Goal: Find specific page/section: Find specific page/section

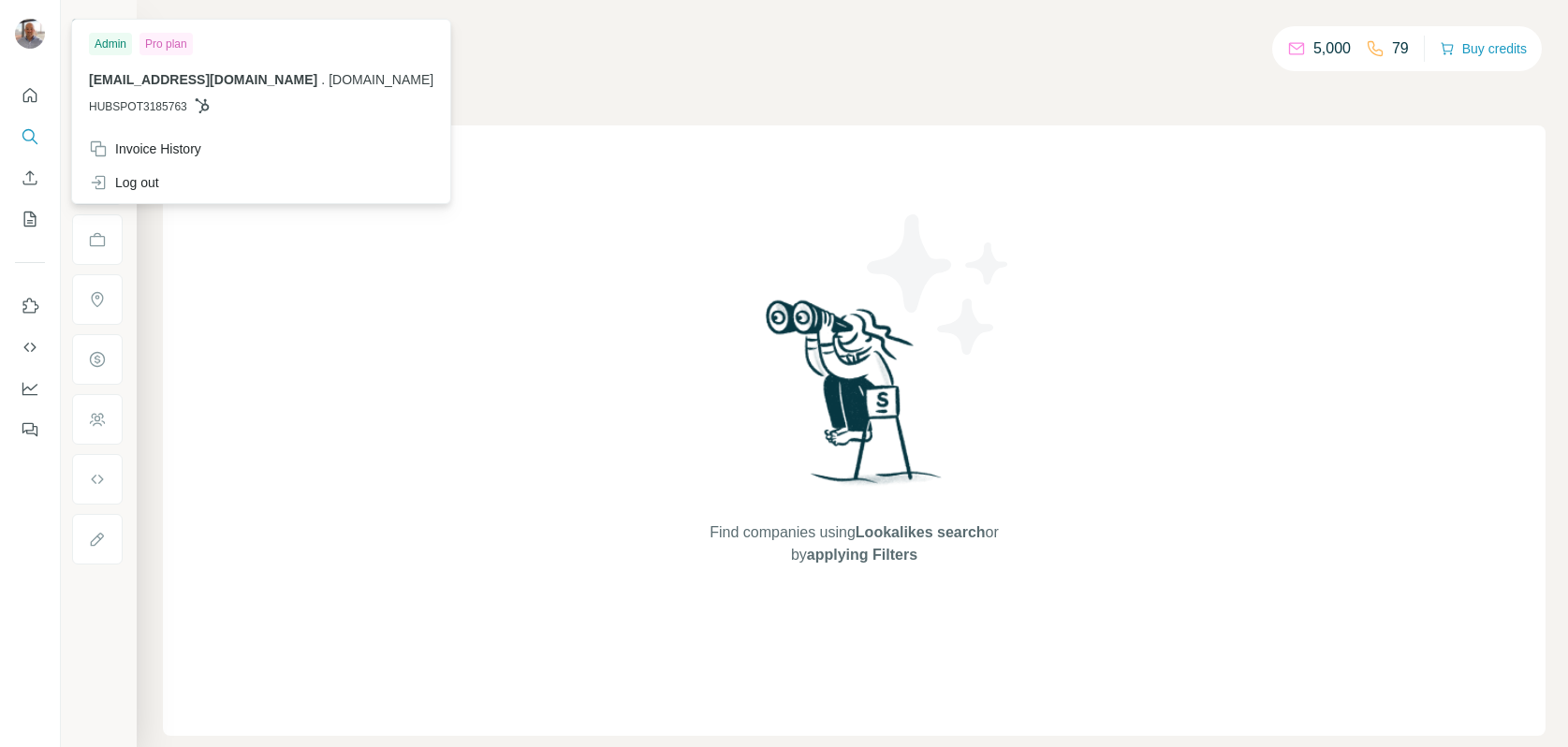
click at [25, 38] on img at bounding box center [30, 34] width 30 height 30
click at [144, 77] on span "[EMAIL_ADDRESS][DOMAIN_NAME]" at bounding box center [203, 80] width 229 height 15
click at [159, 41] on div "Pro plan" at bounding box center [166, 44] width 54 height 23
click at [95, 43] on div "Admin" at bounding box center [111, 44] width 43 height 23
click at [105, 41] on div "Admin" at bounding box center [111, 44] width 43 height 23
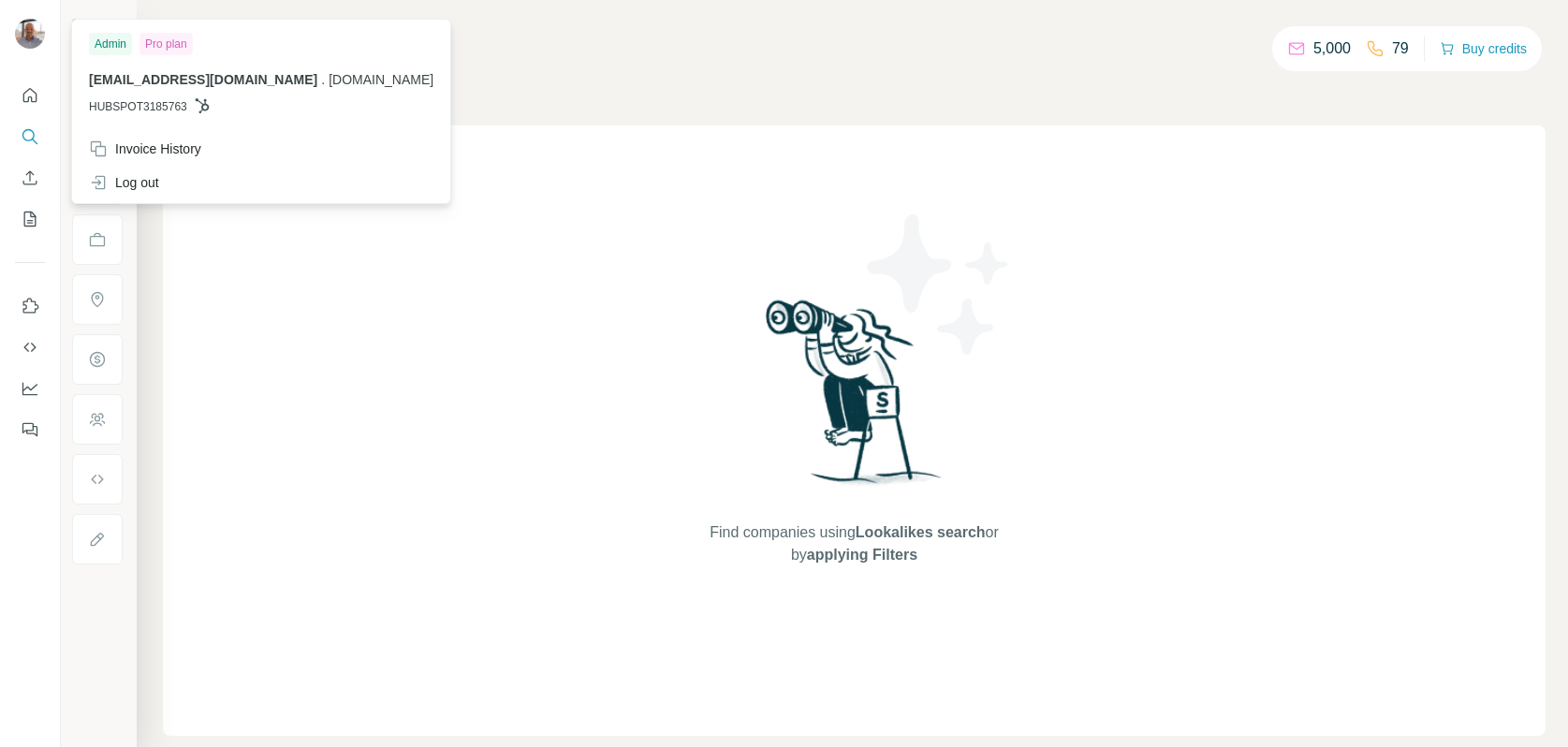
click at [296, 524] on div "Find companies using Lookalikes search or by applying Filters" at bounding box center [854, 430] width 1383 height 611
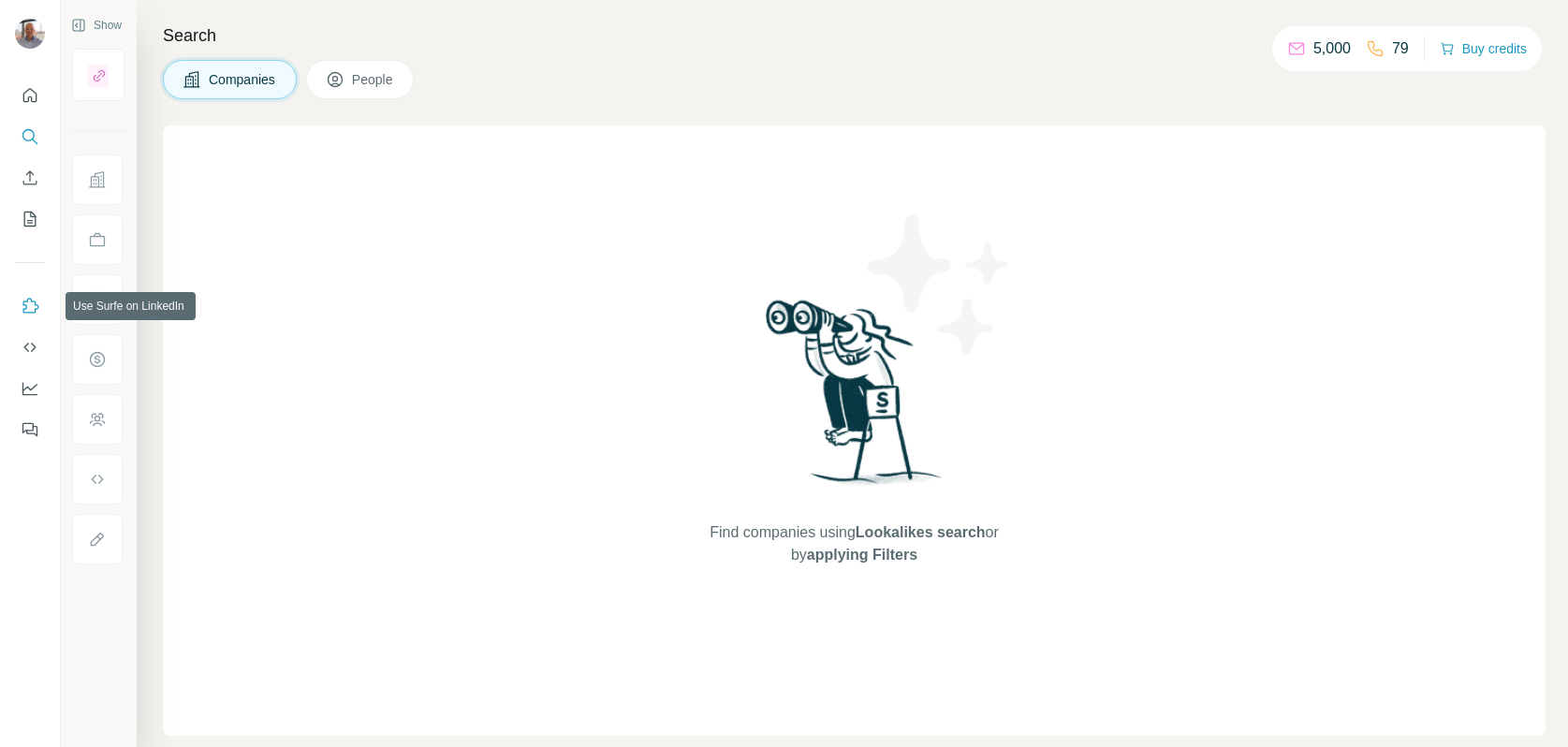
click at [24, 300] on icon "Use Surfe on LinkedIn" at bounding box center [30, 307] width 19 height 19
click at [38, 347] on icon "Use Surfe API" at bounding box center [30, 347] width 19 height 19
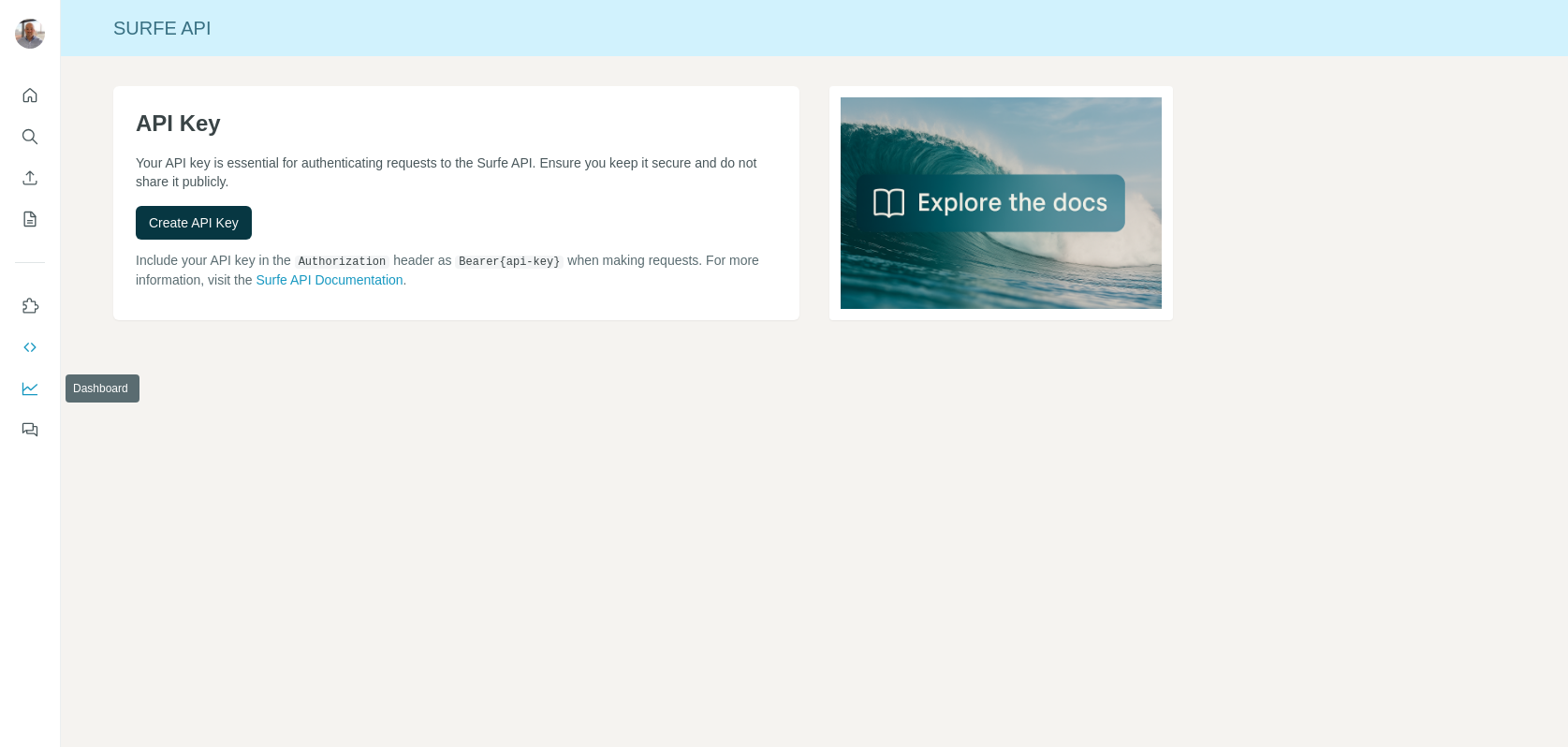
click at [32, 392] on icon "Dashboard" at bounding box center [30, 389] width 19 height 19
